Goal: Communication & Community: Answer question/provide support

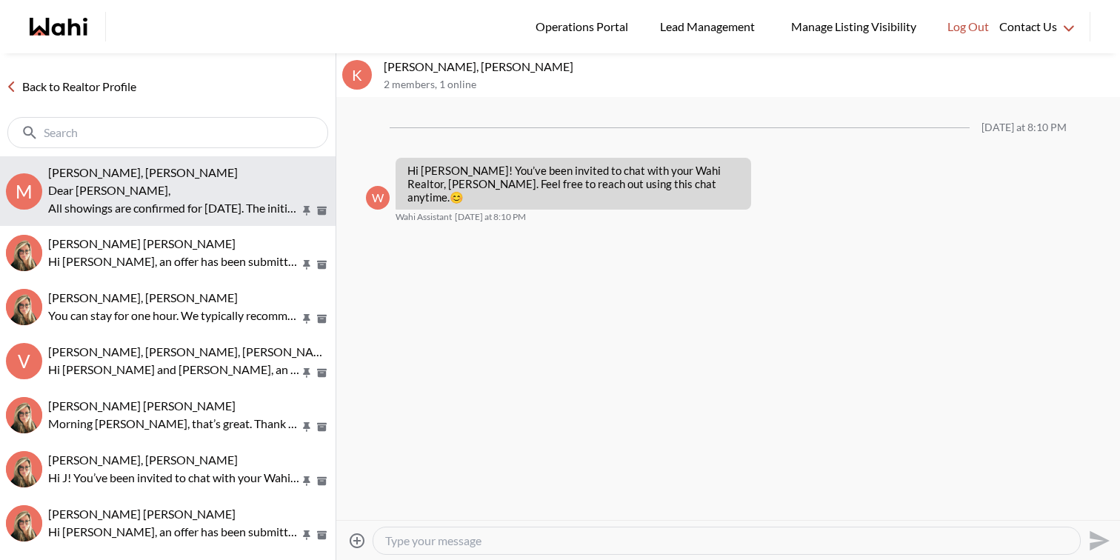
click at [232, 203] on p "All showings are confirmed for Sunday, the 28th. The initial showing will comme…" at bounding box center [174, 208] width 252 height 18
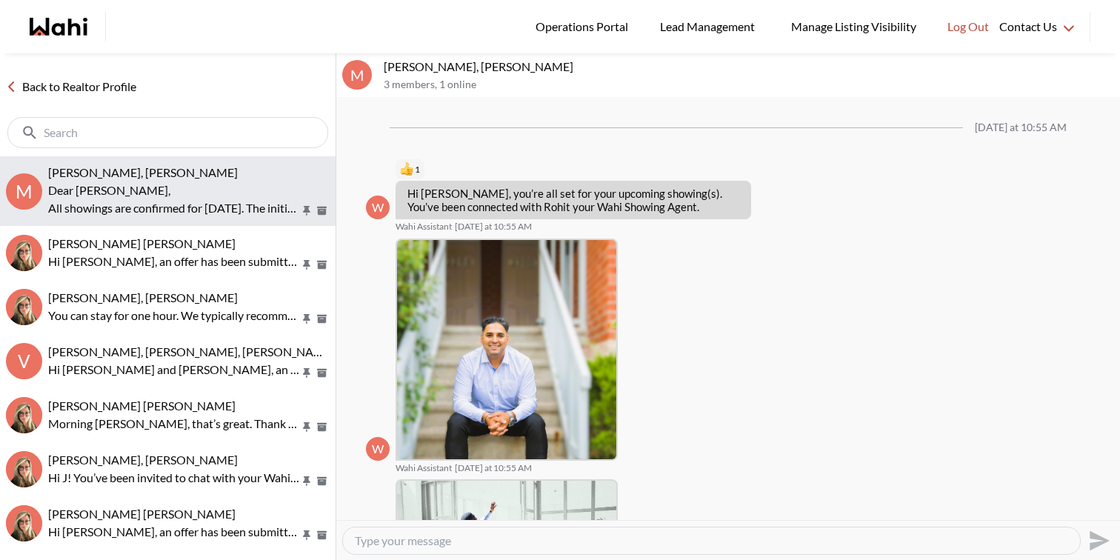
scroll to position [545, 0]
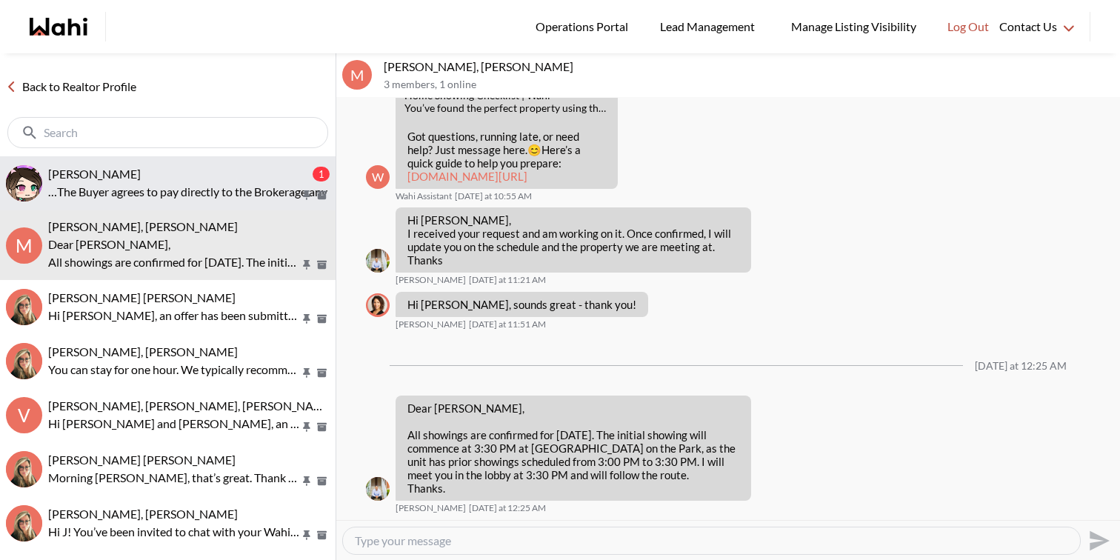
click at [222, 163] on button "liuhong chen, Faraz 1 …The Buyer agrees to pay directly to the Brokerage any de…" at bounding box center [168, 183] width 336 height 54
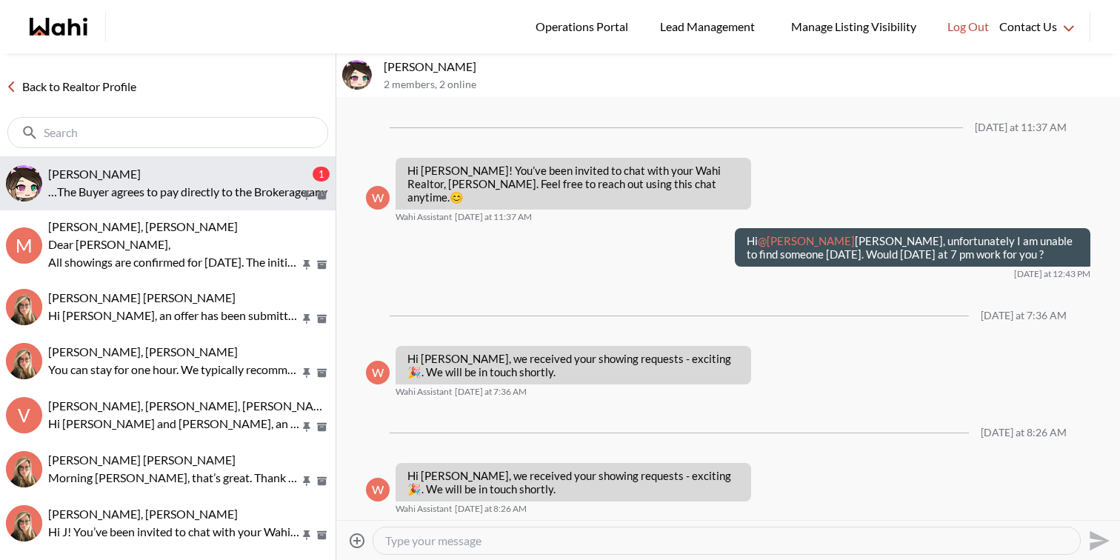
scroll to position [3569, 0]
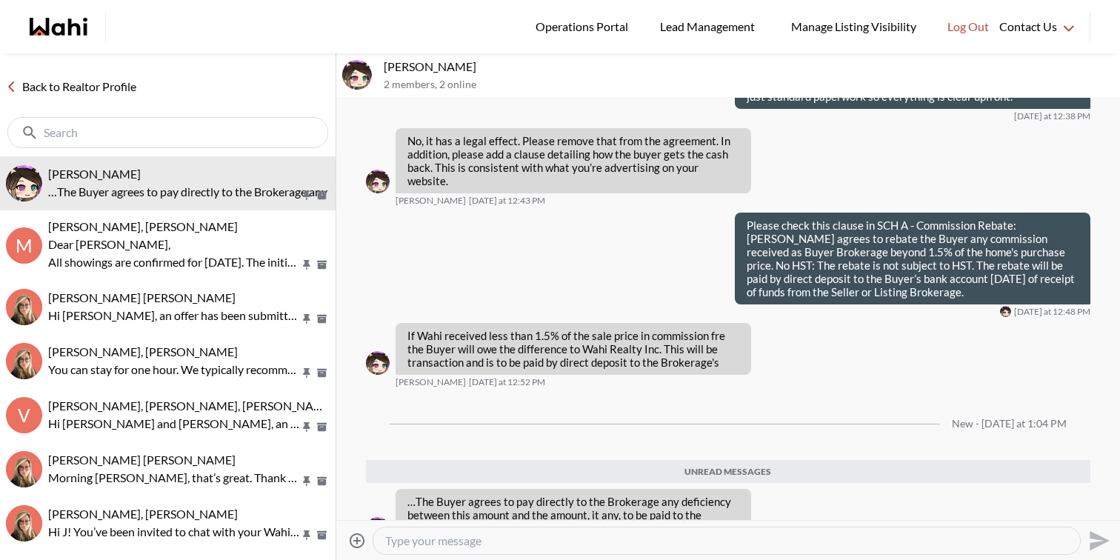
click at [444, 539] on textarea "Type your message" at bounding box center [726, 540] width 683 height 15
type textarea "Pls check your email."
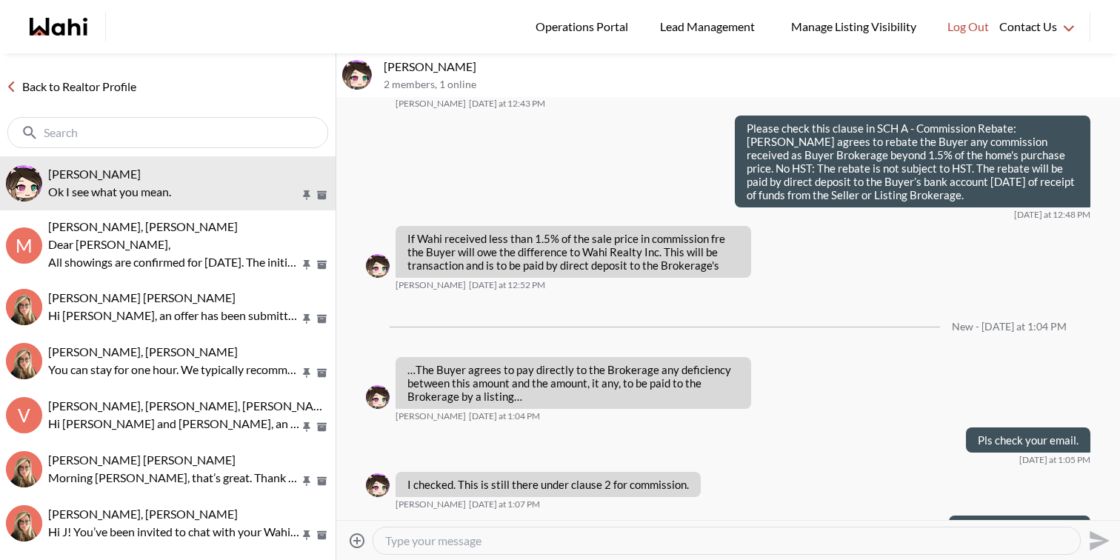
scroll to position [3693, 0]
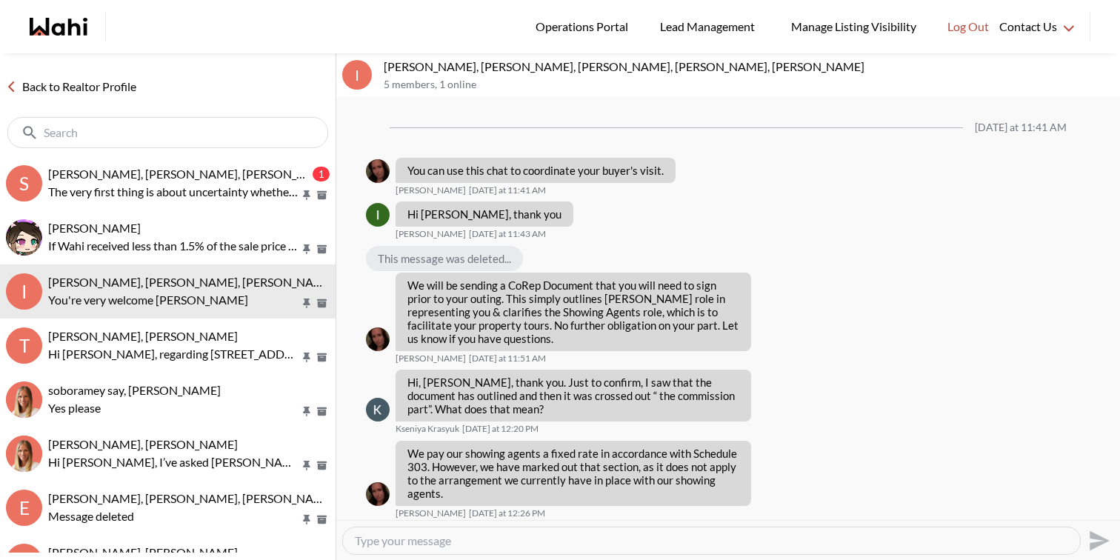
scroll to position [956, 0]
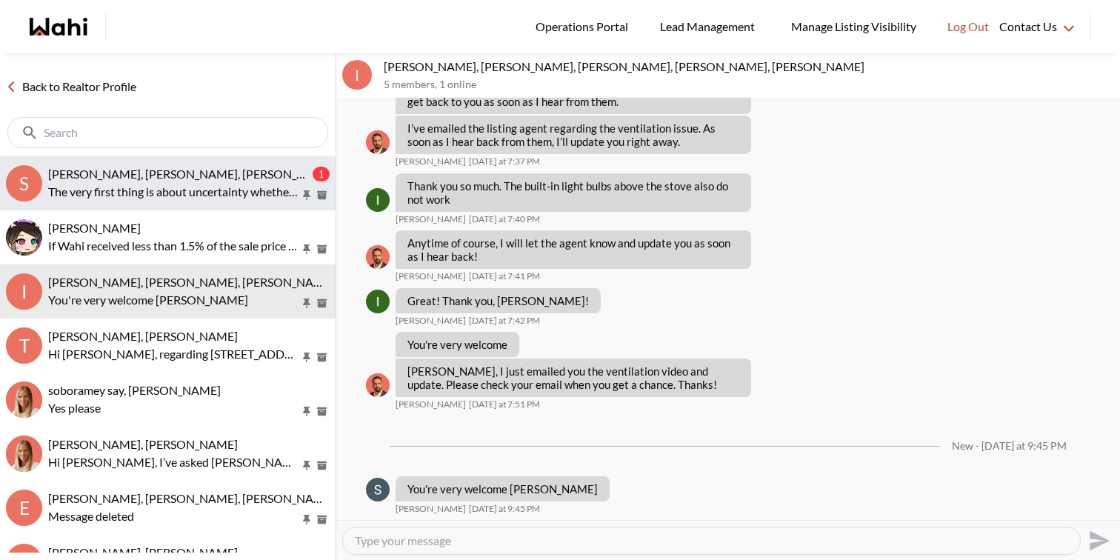
click at [236, 188] on p "The very first thing is about uncertainty whether my viewing will get confirmed…" at bounding box center [174, 192] width 252 height 18
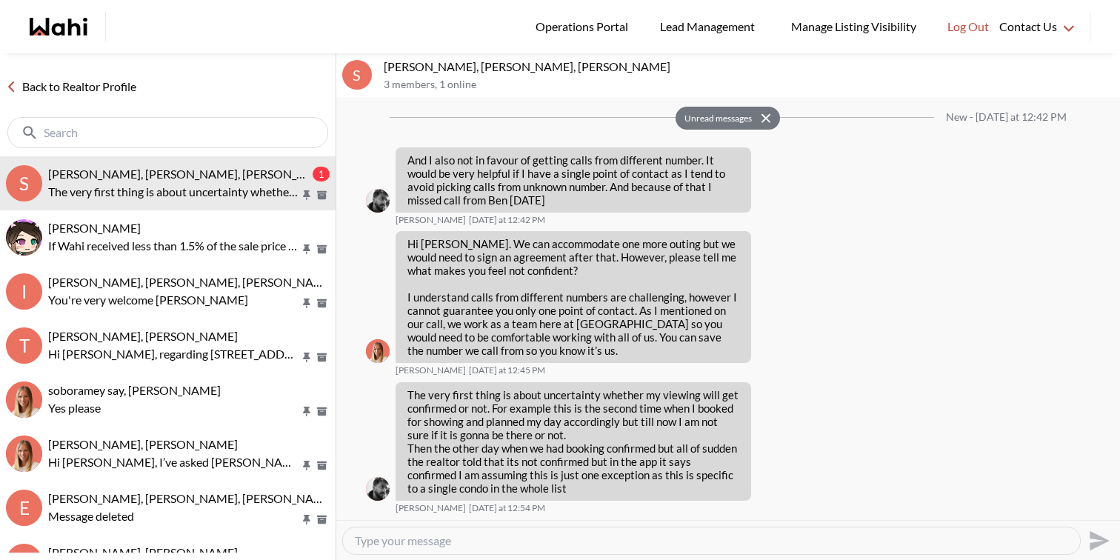
scroll to position [3127, 0]
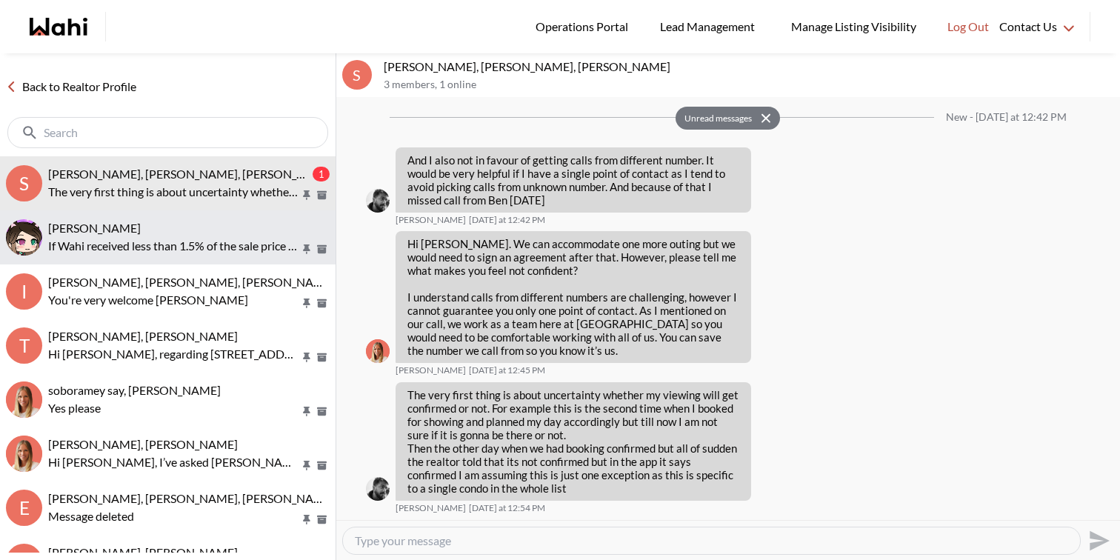
click at [207, 242] on p "If Wahi received less than 1.5% of the sale price in commission fre the Buyer w…" at bounding box center [174, 246] width 252 height 18
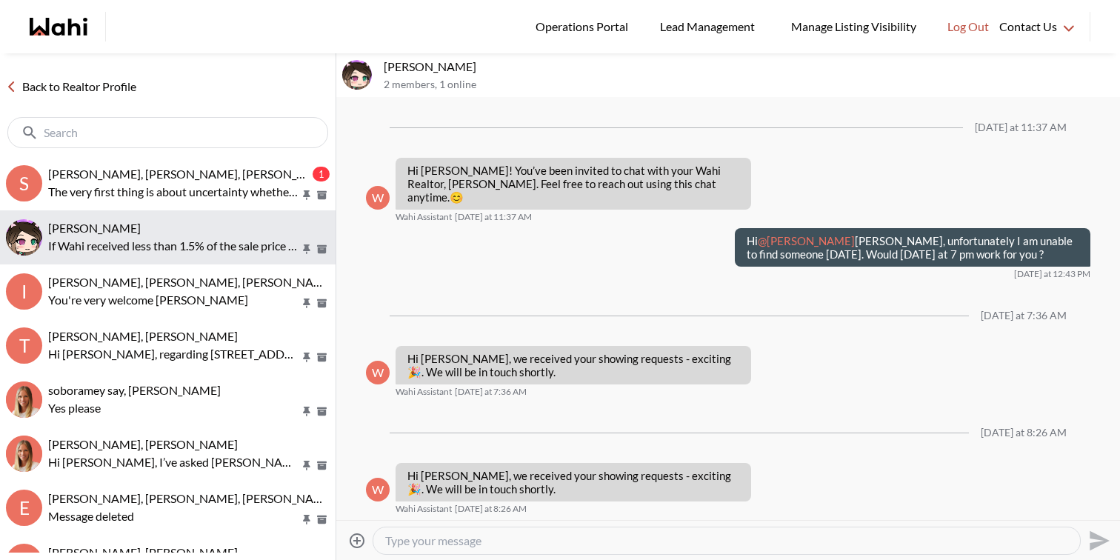
scroll to position [3403, 0]
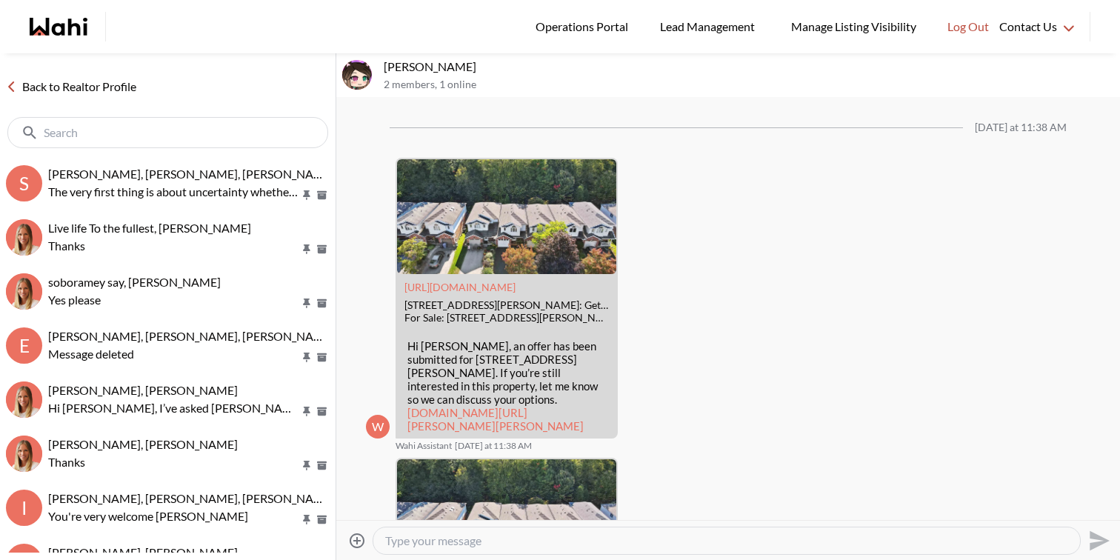
scroll to position [2079, 0]
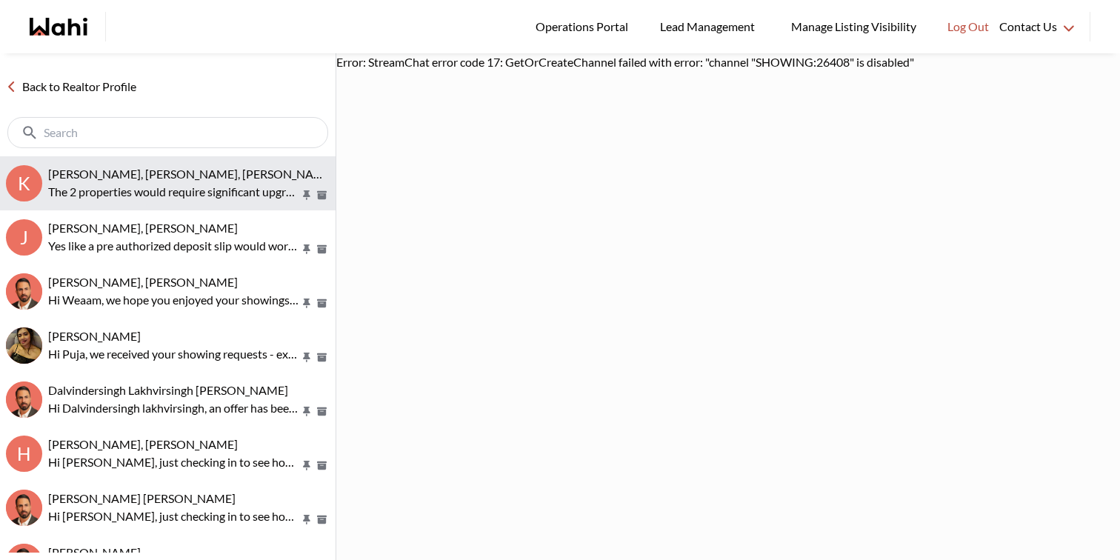
click at [164, 161] on button "K Kevin McKay, Fawzia Sheikh, Behnam The 2 properties would require significant…" at bounding box center [168, 183] width 336 height 54
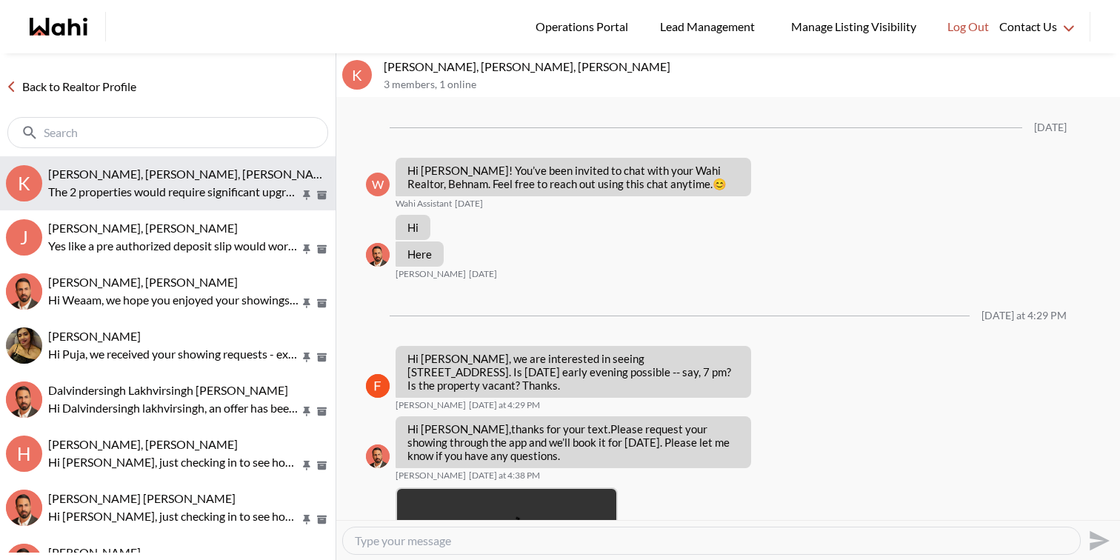
scroll to position [1281, 0]
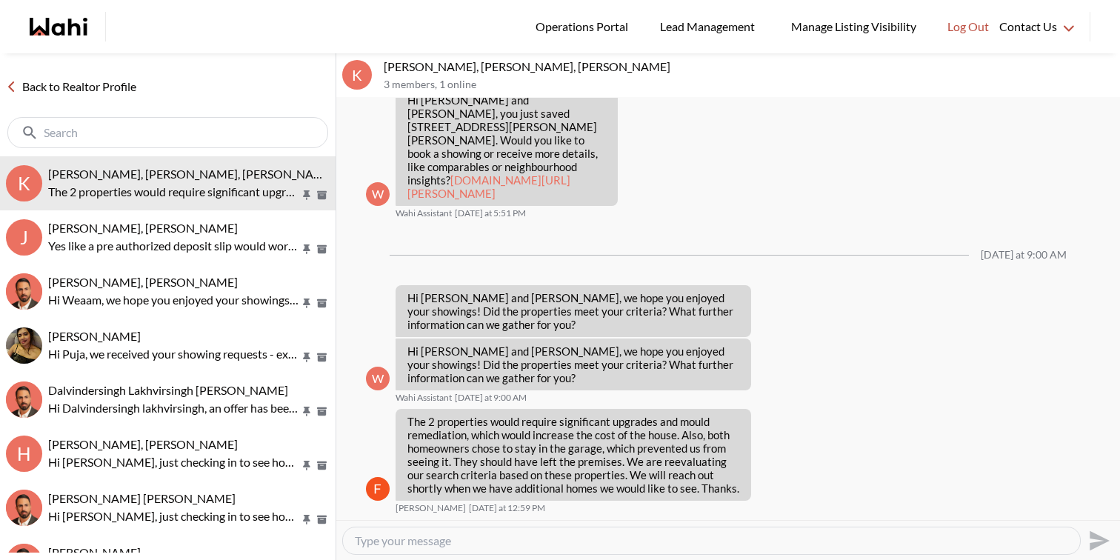
click at [476, 538] on textarea "Type your message" at bounding box center [711, 540] width 713 height 15
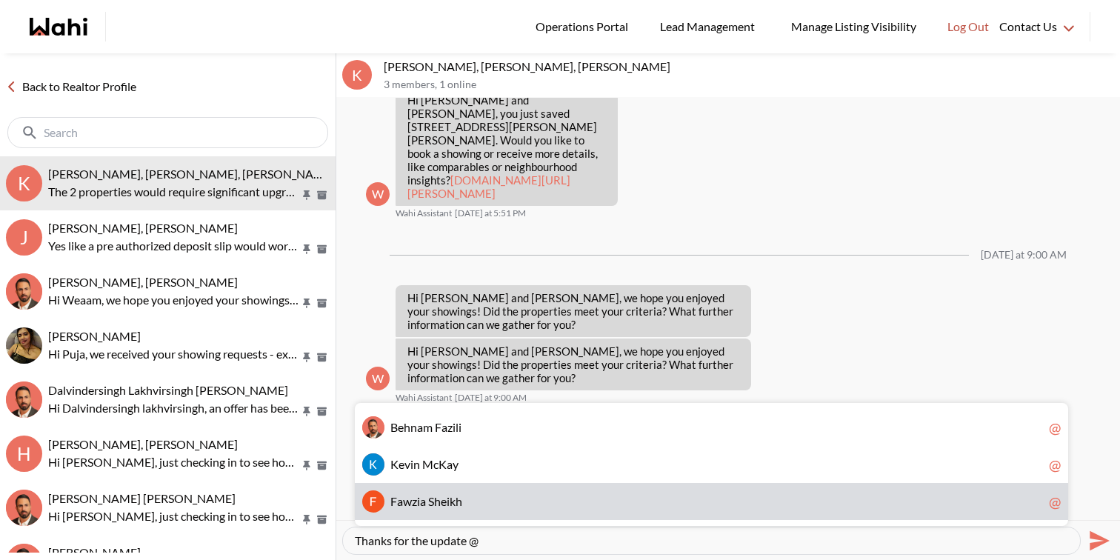
click at [448, 500] on span "i" at bounding box center [448, 501] width 3 height 14
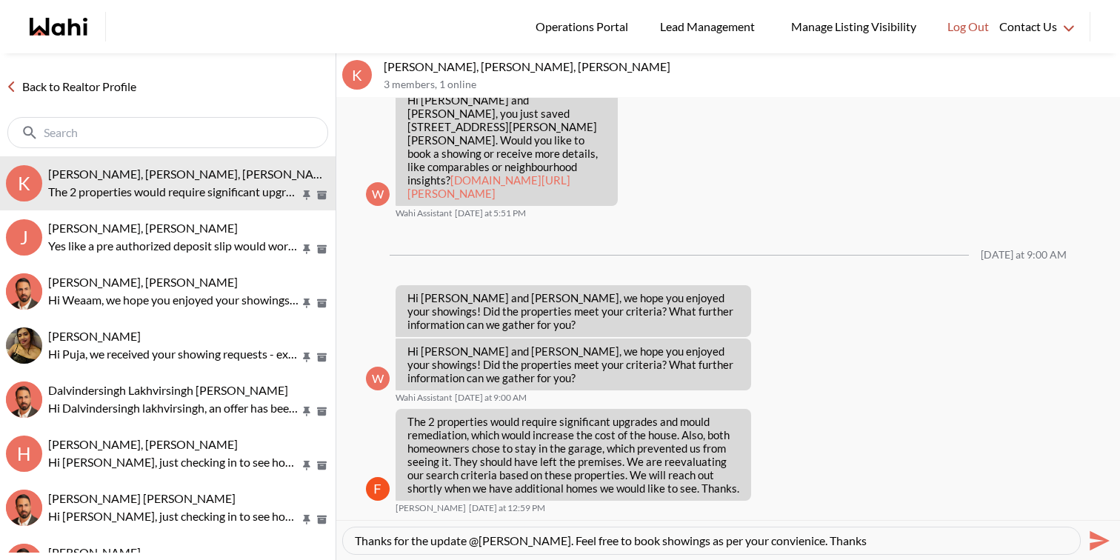
click at [782, 542] on textarea "Thanks for the update @Fawzia Sheikh. Feel free to book showings as per your co…" at bounding box center [711, 540] width 713 height 15
click at [914, 539] on textarea "Thanks for the update @Fawzia Sheikh. Feel free to book showings as per your co…" at bounding box center [711, 540] width 713 height 15
click at [878, 542] on textarea "Thanks for the update @Fawzia Sheikh. Feel free to book showings as per your co…" at bounding box center [711, 540] width 713 height 15
drag, startPoint x: 820, startPoint y: 541, endPoint x: 757, endPoint y: 540, distance: 63.0
click at [757, 540] on textarea "Thanks for the update @Fawzia Sheikh. Feel free to book showings as per your co…" at bounding box center [711, 540] width 713 height 15
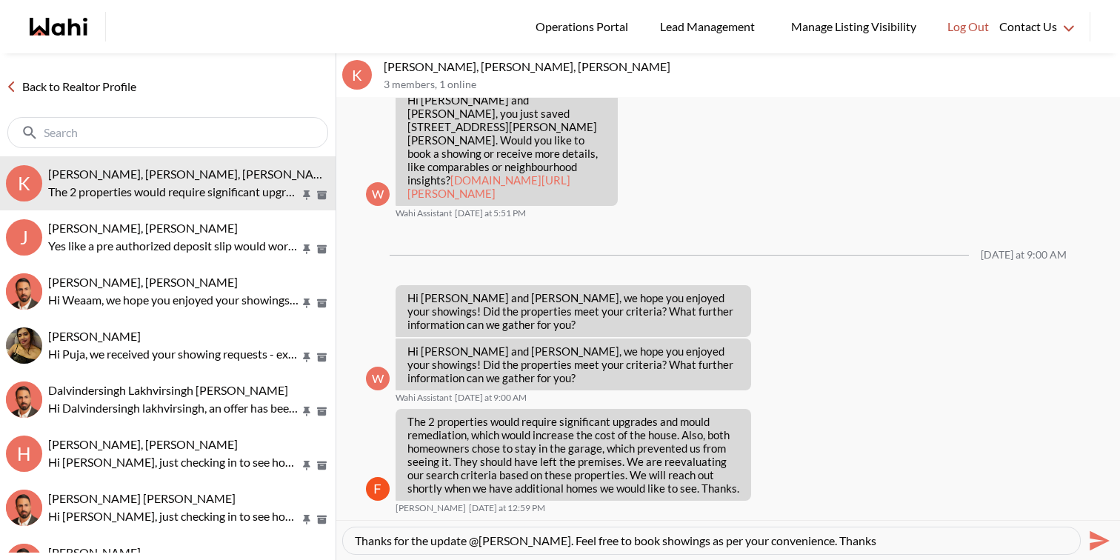
type textarea "Thanks for the update @Fawzia Sheikh. Feel free to book showings as per your co…"
click at [1091, 539] on icon "Send" at bounding box center [1098, 541] width 24 height 24
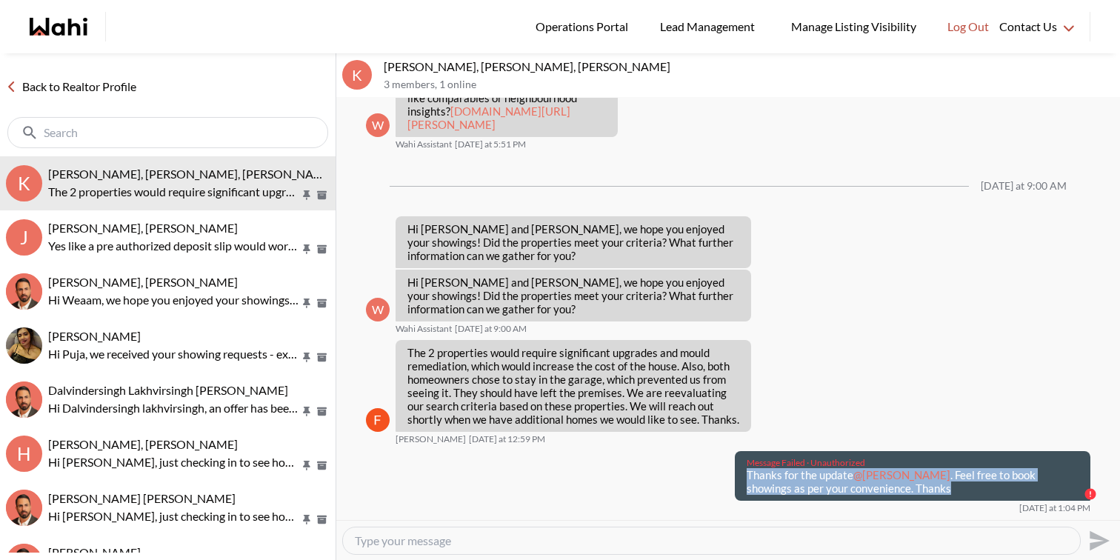
drag, startPoint x: 927, startPoint y: 508, endPoint x: 732, endPoint y: 489, distance: 195.7
click at [732, 489] on div "Message Failed · Unauthorized Thanks for the update @Fawzia Sheikh . Feel free …" at bounding box center [910, 476] width 362 height 50
copy p "Thanks for the update @Fawzia Sheikh . Feel free to book showings as per your c…"
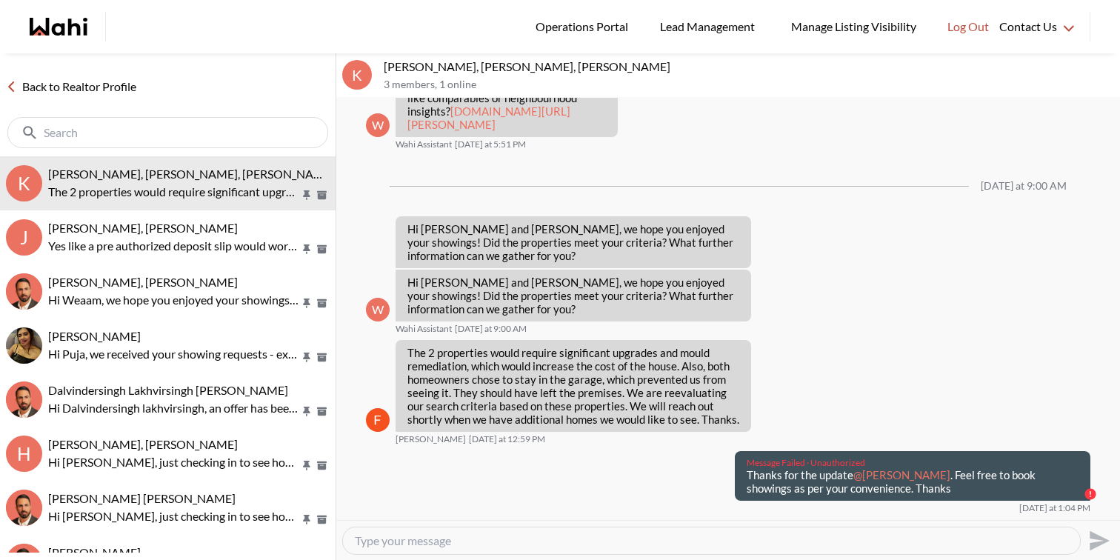
click at [727, 545] on textarea "Type your message" at bounding box center [711, 540] width 713 height 15
paste textarea "Thanks for the update @Fawzia Sheikh. Feel free to book showings as per your co…"
type textarea "Thanks for the update @Fawzia Sheikh. Feel free to book showings as per your co…"
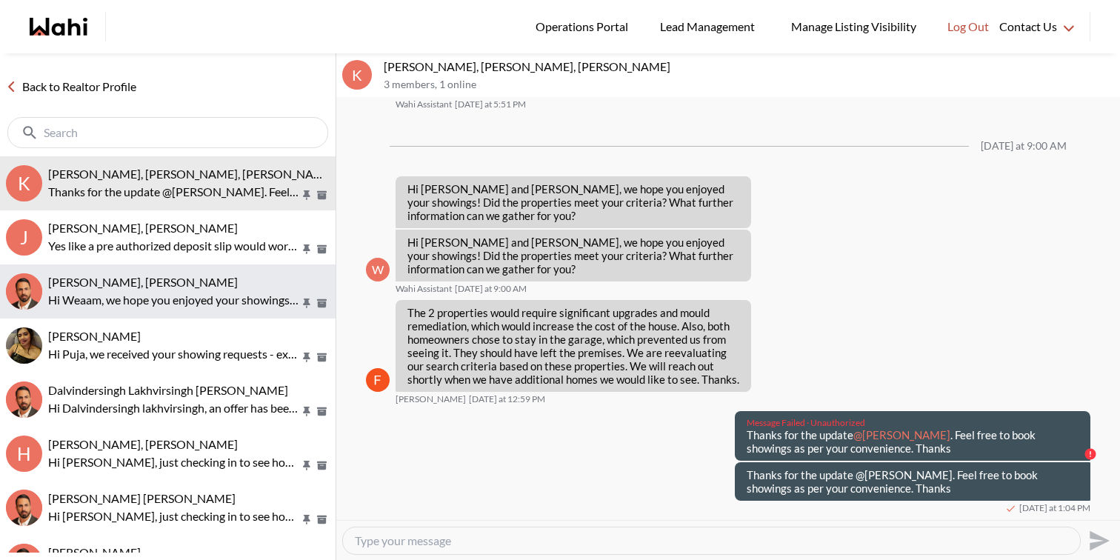
click at [224, 290] on div "Weaam Hassan, Behnam Hi Weaam, we hope you enjoyed your showings! Did the prope…" at bounding box center [189, 292] width 282 height 34
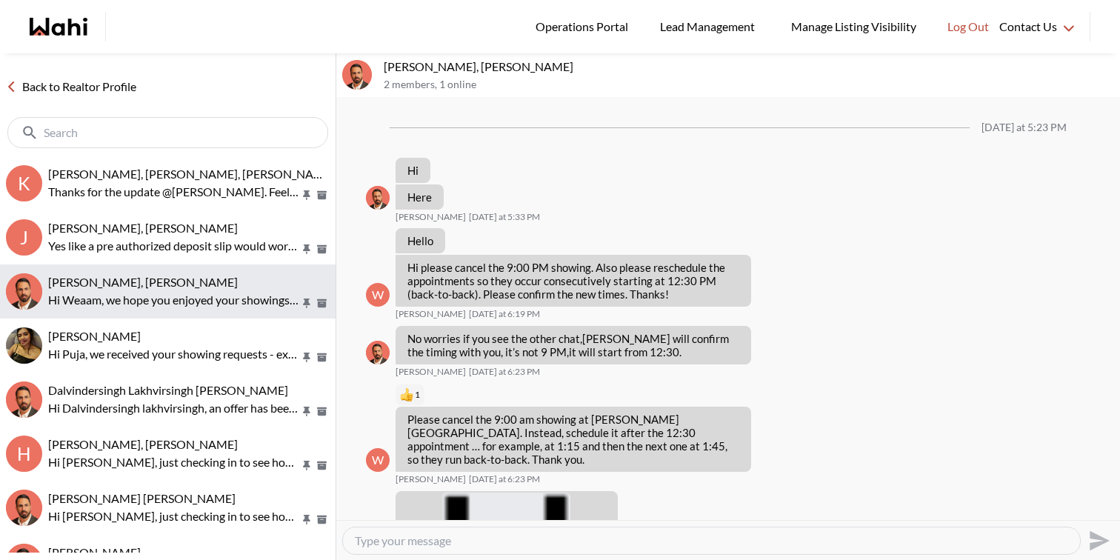
scroll to position [2395, 0]
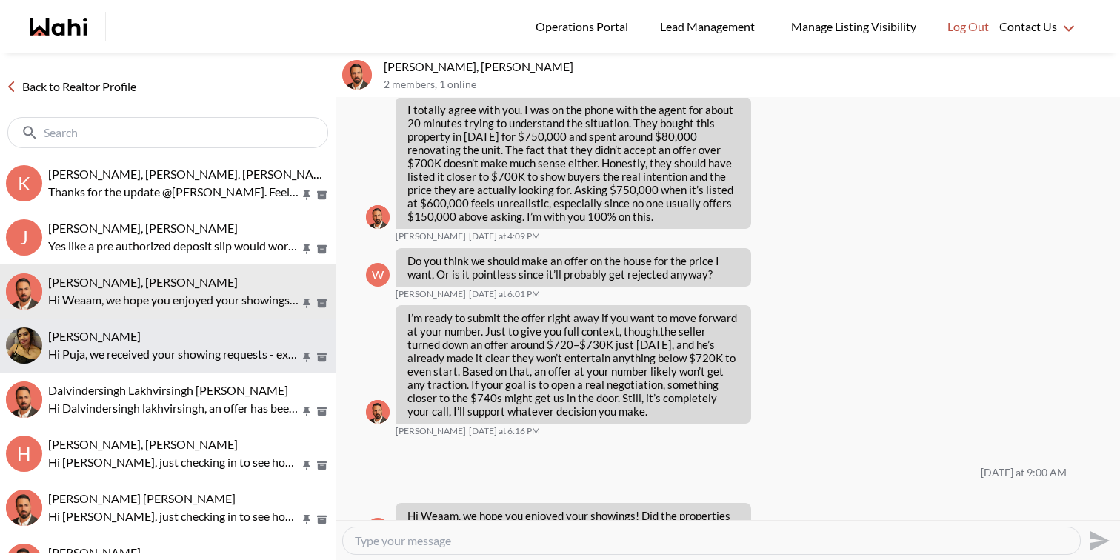
click at [215, 341] on div "Puja Mandal, Behnam" at bounding box center [189, 336] width 282 height 15
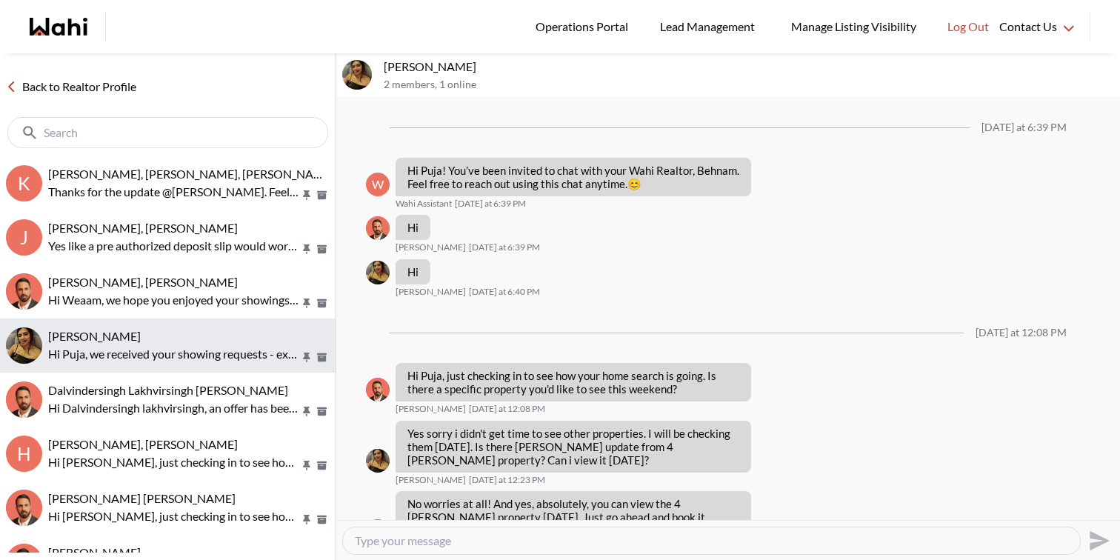
scroll to position [934, 0]
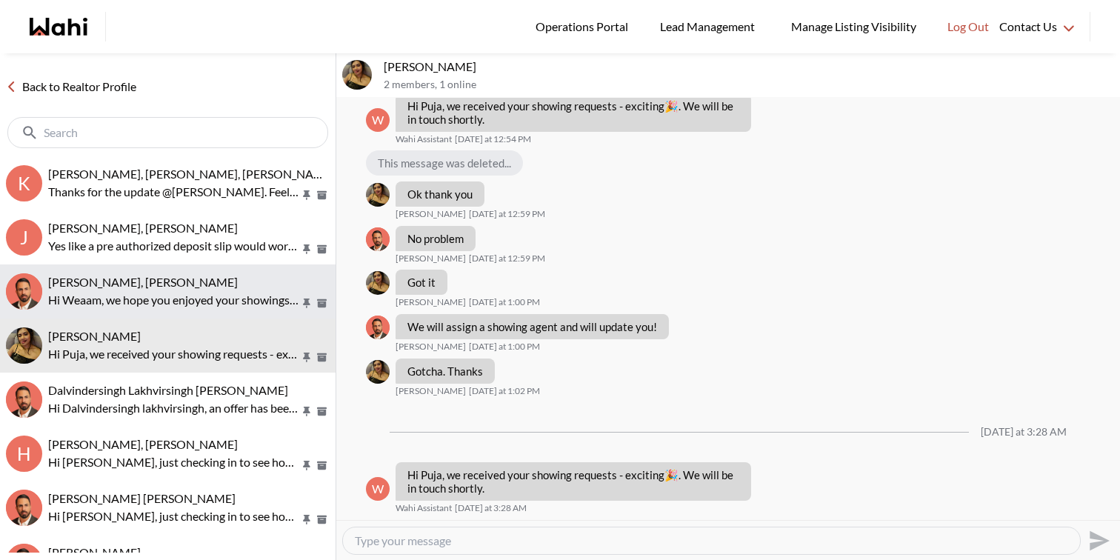
click at [229, 287] on div "Weaam Hassan, Behnam" at bounding box center [189, 282] width 282 height 15
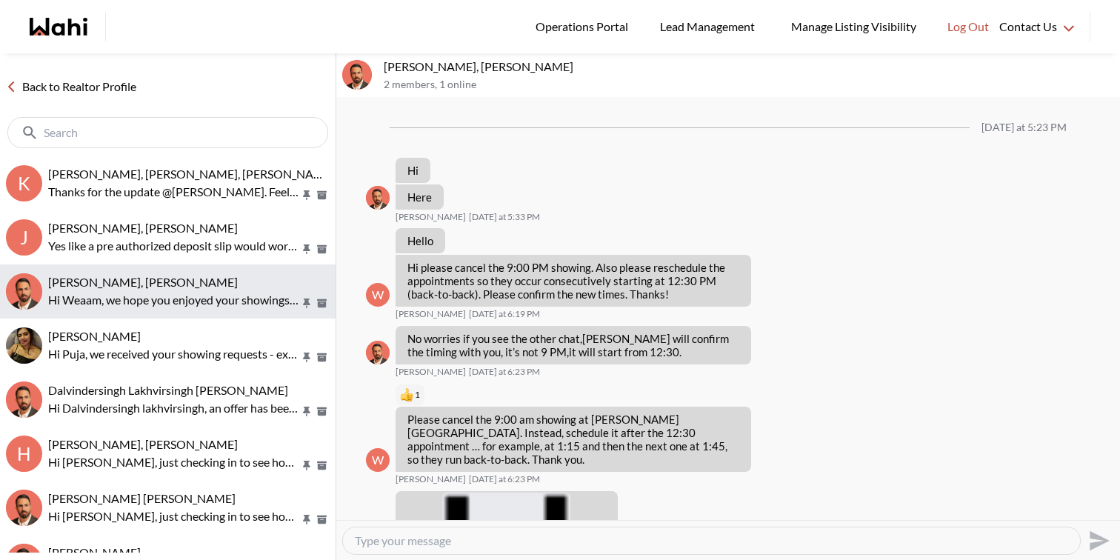
scroll to position [2395, 0]
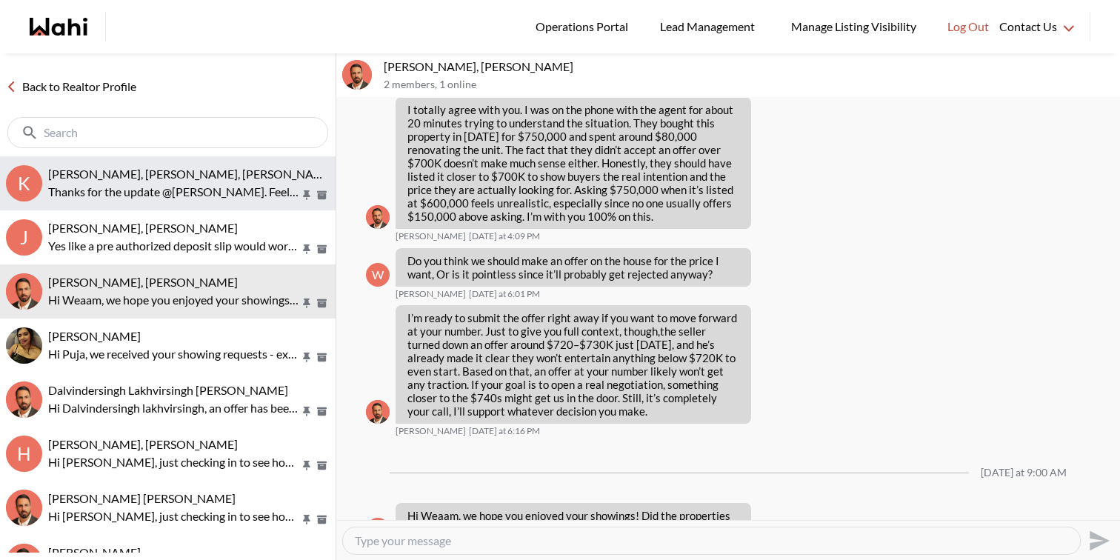
click at [219, 204] on button "K Kevin McKay, Fawzia Sheikh, Behnam Thanks for the update @Fawzia Sheikh. Feel…" at bounding box center [168, 183] width 336 height 54
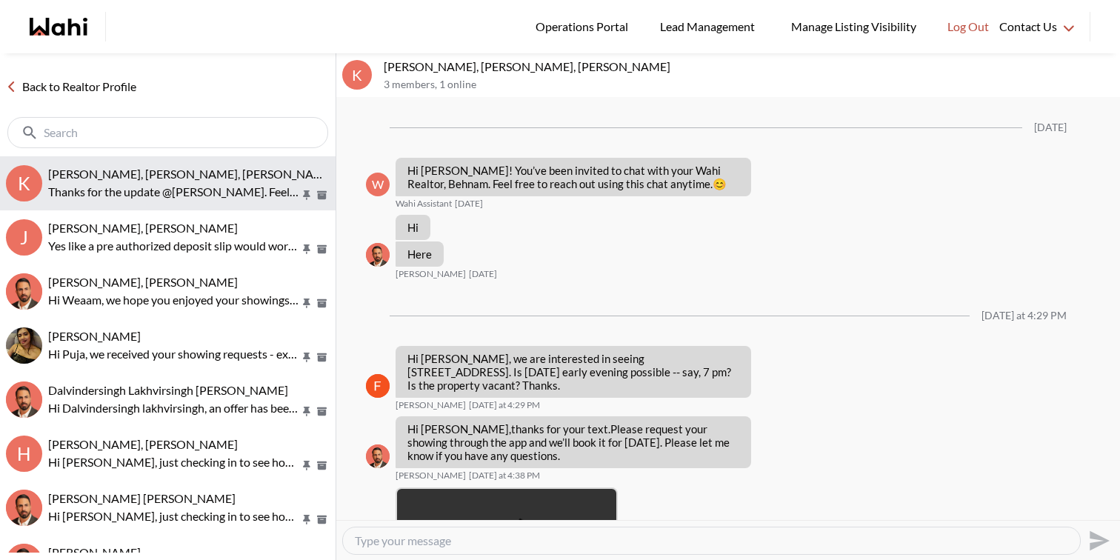
scroll to position [1338, 0]
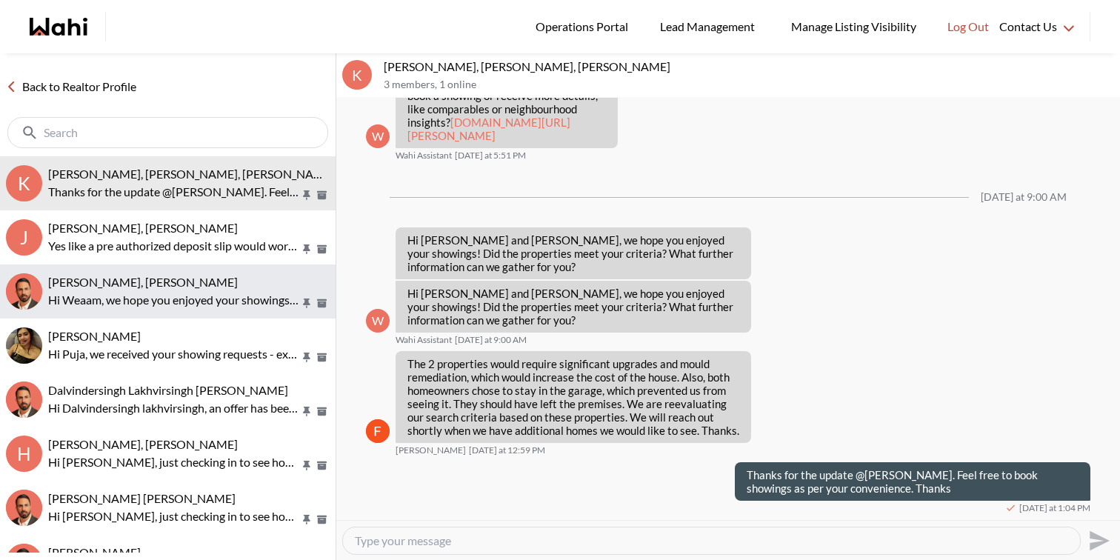
click at [209, 316] on button "Weaam Hassan, Behnam Hi Weaam, we hope you enjoyed your showings! Did the prope…" at bounding box center [168, 291] width 336 height 54
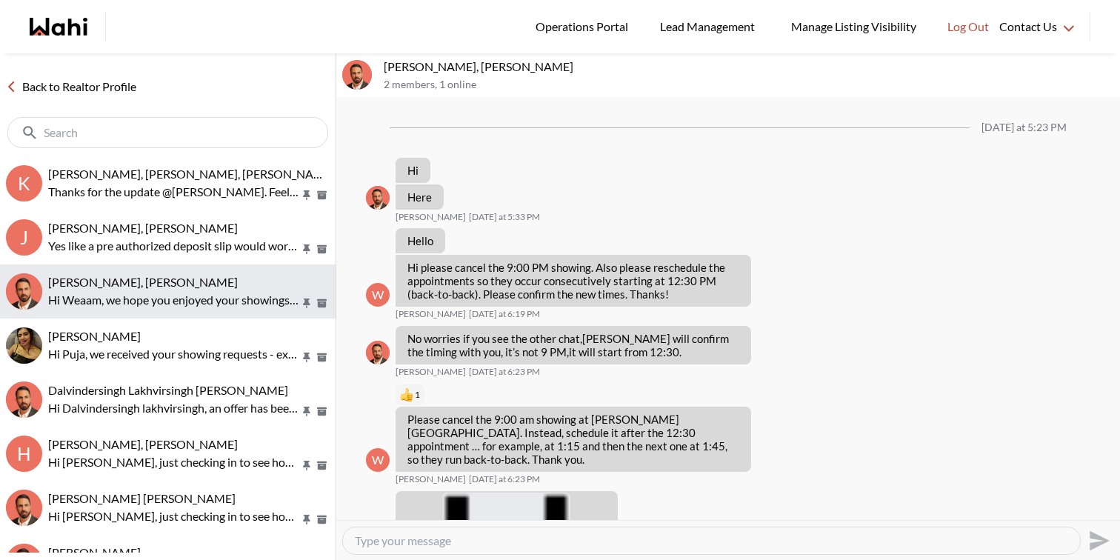
scroll to position [2395, 0]
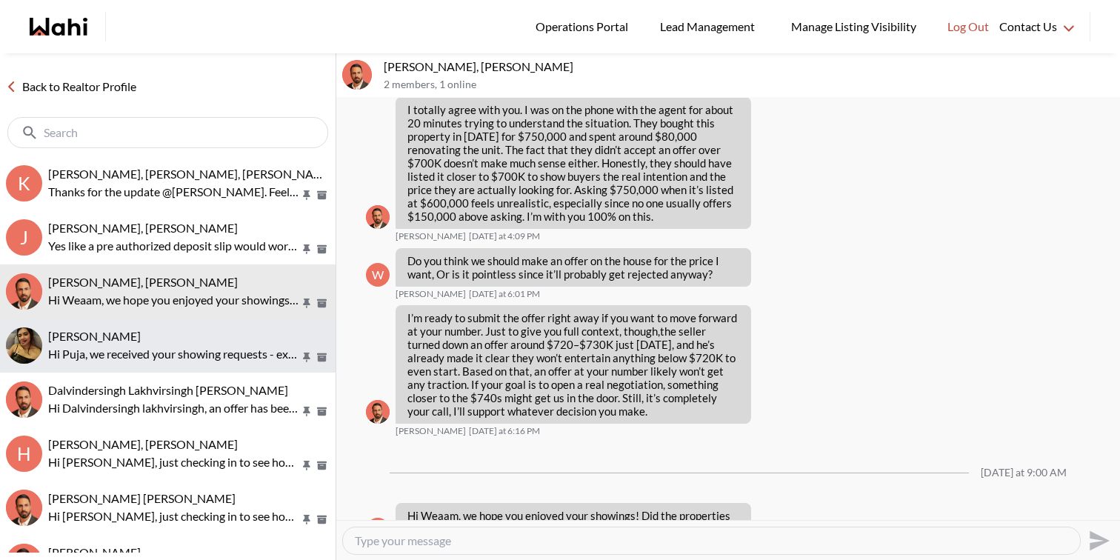
click at [210, 345] on p "Hi Puja, we received your showing requests - exciting 🎉 . We will be in touch s…" at bounding box center [174, 354] width 252 height 18
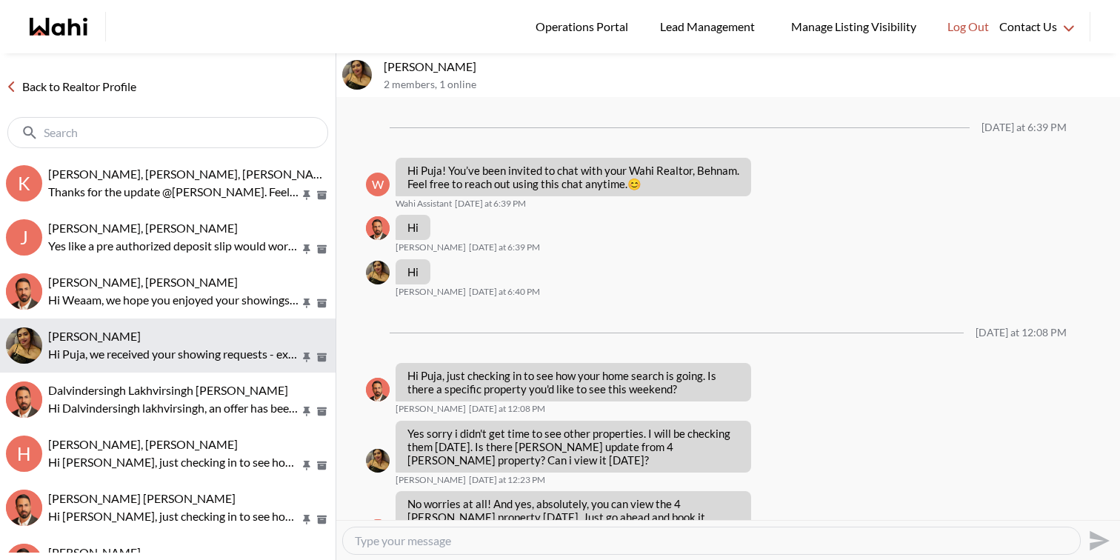
scroll to position [934, 0]
